Goal: Obtain resource: Download file/media

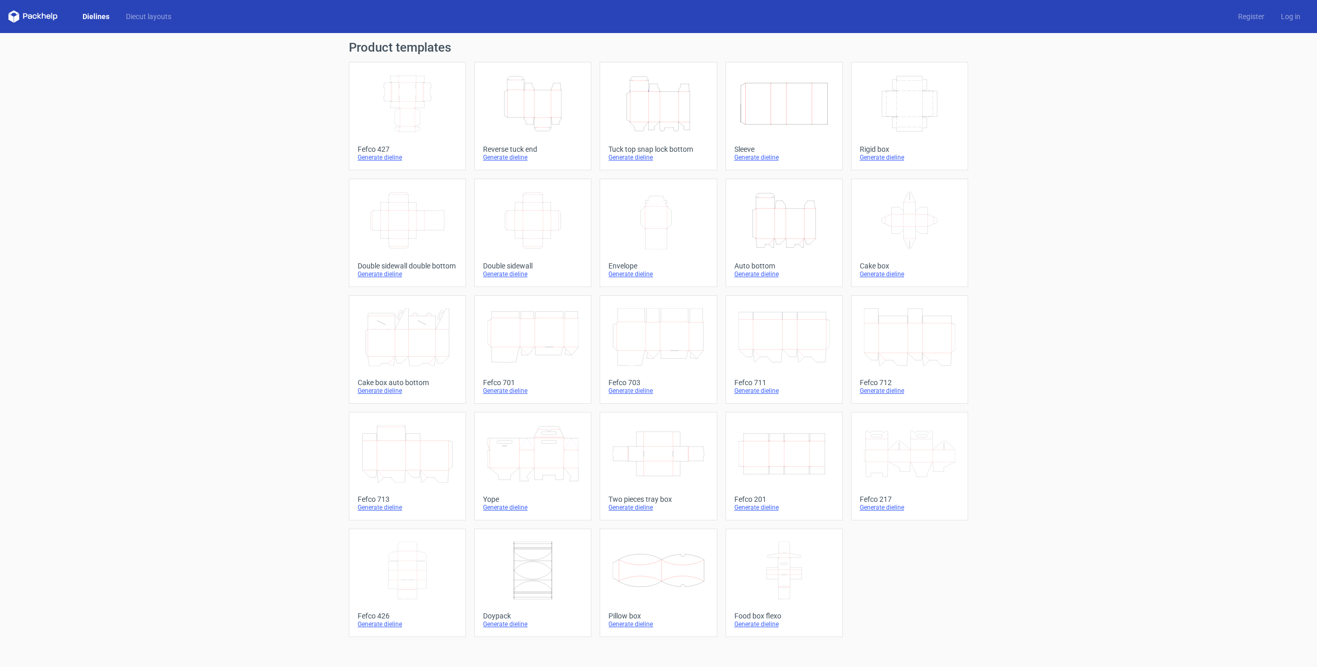
click at [88, 18] on link "Dielines" at bounding box center [95, 16] width 43 height 10
click at [455, 109] on div "Width Depth Height" at bounding box center [408, 104] width 100 height 66
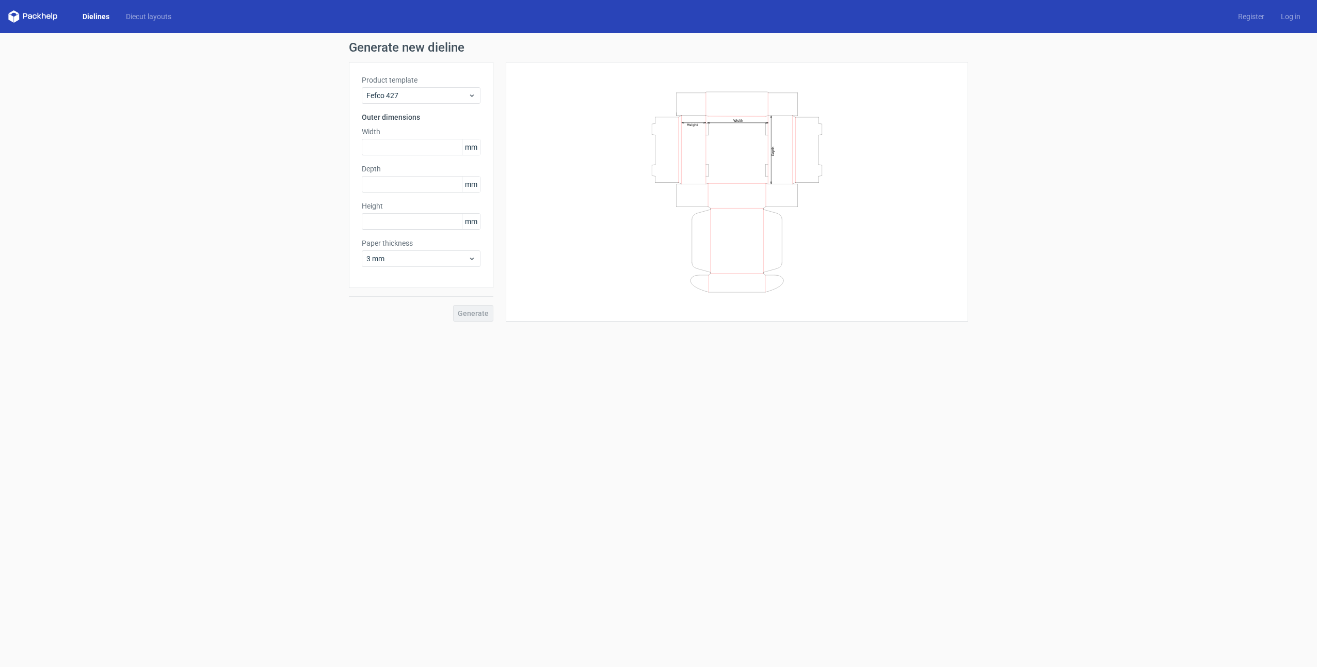
click at [474, 147] on span "mm" at bounding box center [471, 146] width 18 height 15
click at [439, 261] on span "3 mm" at bounding box center [417, 258] width 102 height 10
click at [399, 148] on input "text" at bounding box center [421, 147] width 119 height 17
paste input "1778"
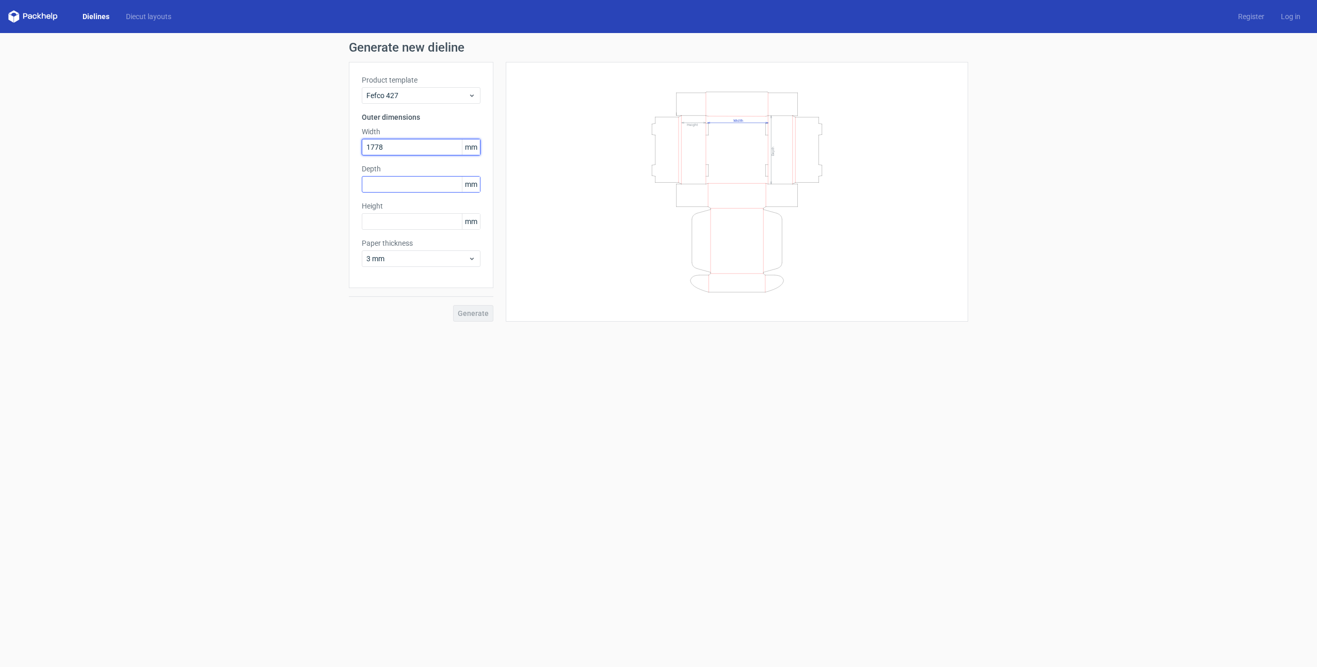
type input "1778"
click at [405, 185] on div "Depth mm" at bounding box center [421, 178] width 119 height 29
paste input "1778"
type input "1778"
click at [404, 143] on input "1778" at bounding box center [421, 147] width 119 height 17
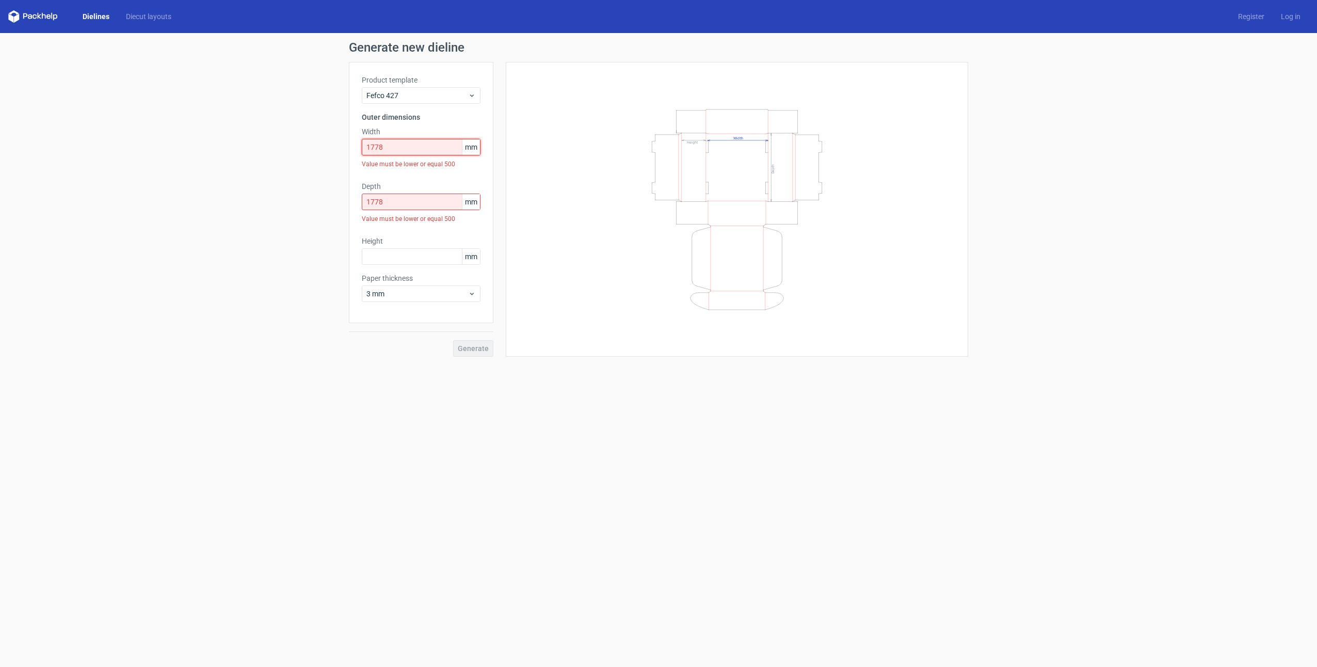
click at [377, 149] on input "1778" at bounding box center [421, 147] width 119 height 17
type input "178"
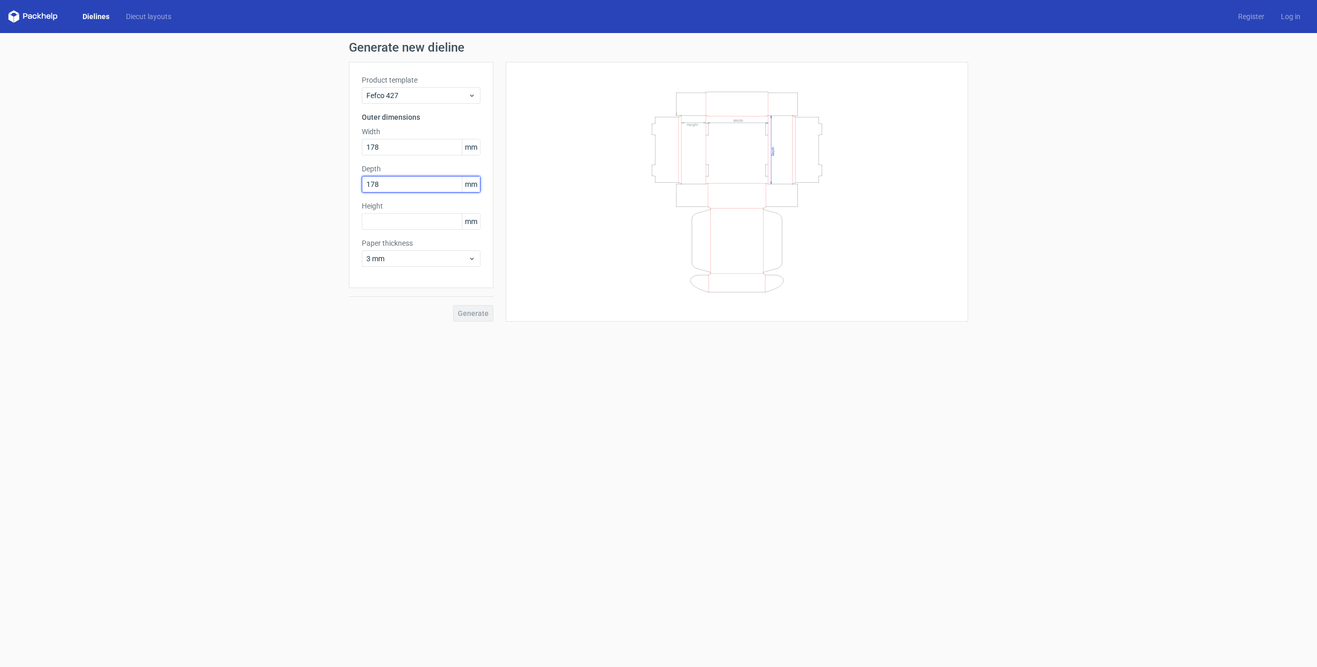
type input "178"
click at [414, 219] on input "text" at bounding box center [421, 221] width 119 height 17
type input "64"
click at [391, 257] on span "3 mm" at bounding box center [417, 258] width 102 height 10
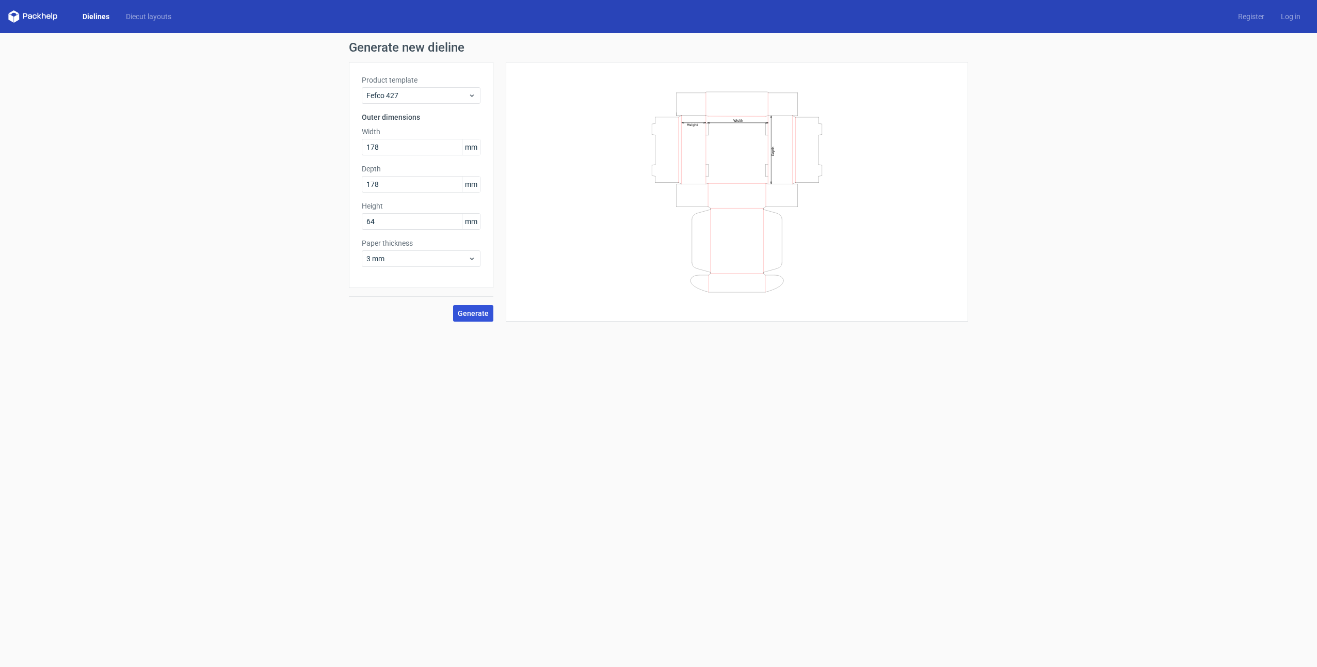
click at [477, 318] on button "Generate" at bounding box center [473, 313] width 40 height 17
click at [918, 50] on link "Download file" at bounding box center [933, 49] width 54 height 17
